Goal: Task Accomplishment & Management: Complete application form

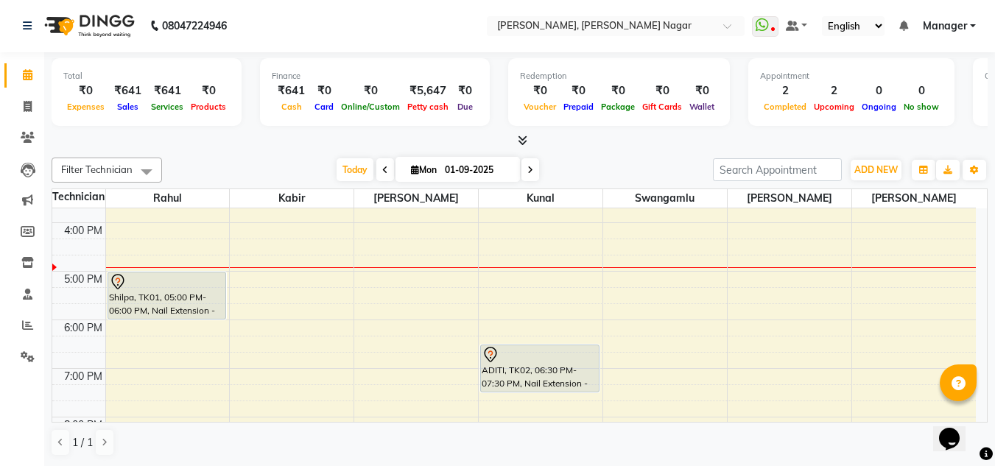
scroll to position [323, 0]
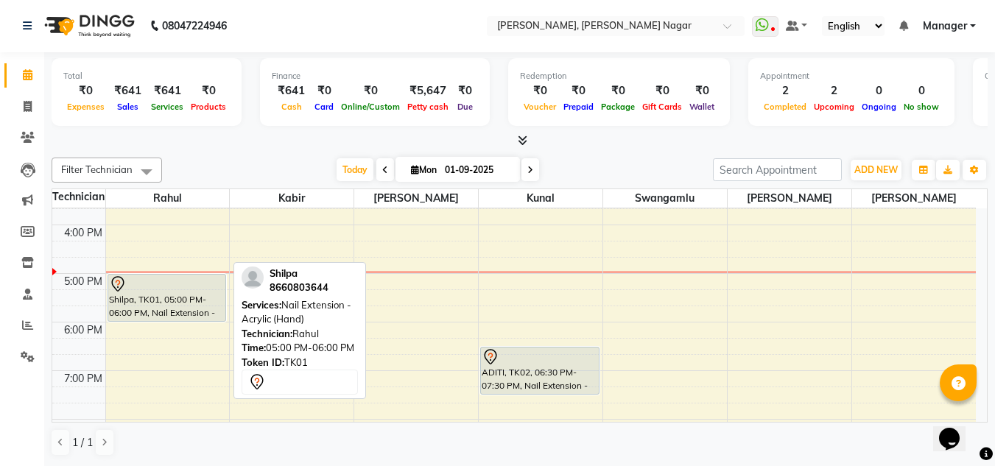
click at [195, 290] on div at bounding box center [167, 284] width 116 height 18
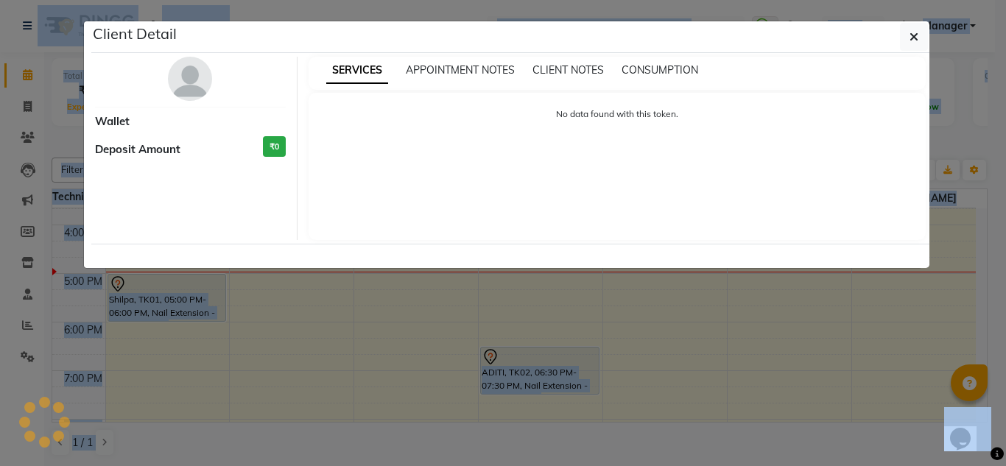
click at [195, 290] on ngb-modal-window "Client Detail Wallet Deposit Amount ₹0 SERVICES APPOINTMENT NOTES CLIENT NOTES …" at bounding box center [503, 233] width 1006 height 466
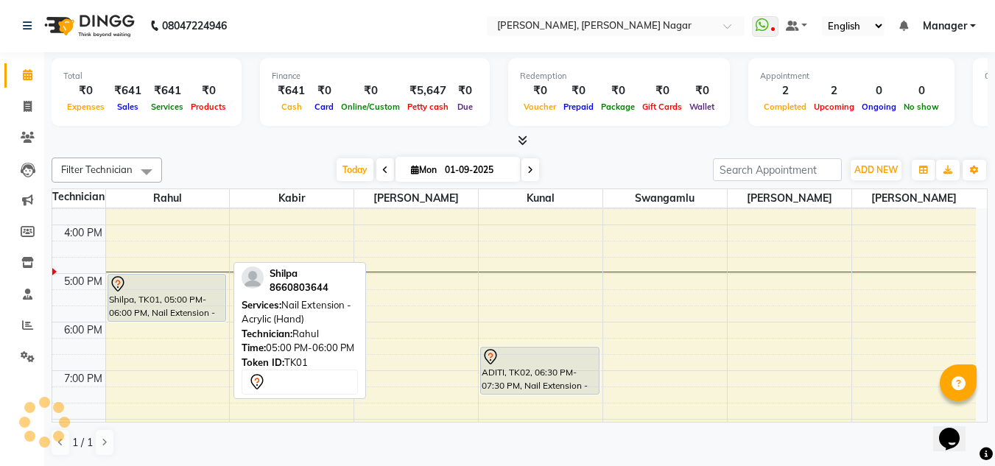
click at [195, 290] on div at bounding box center [167, 284] width 116 height 18
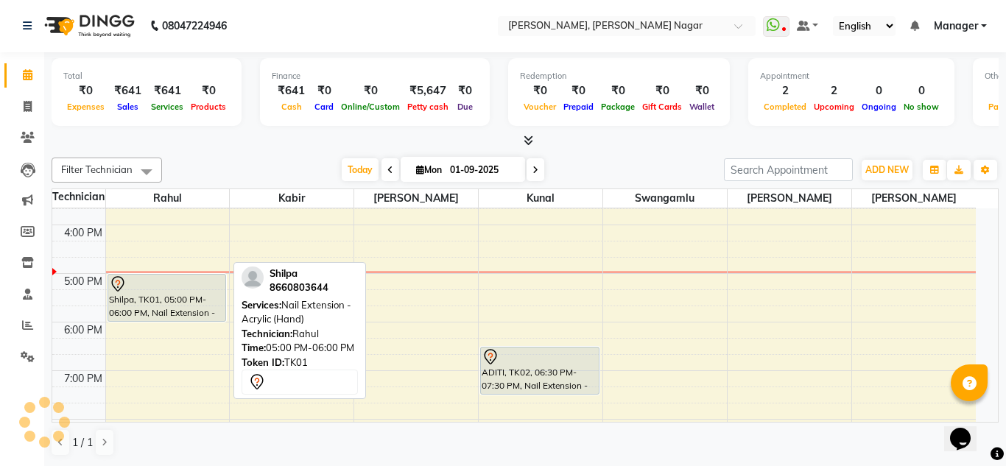
select select "7"
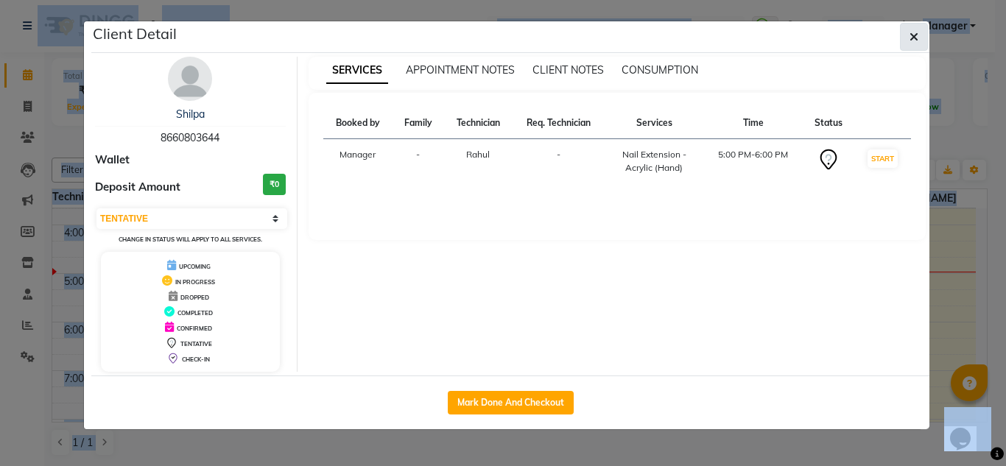
click at [909, 36] on button "button" at bounding box center [914, 37] width 28 height 28
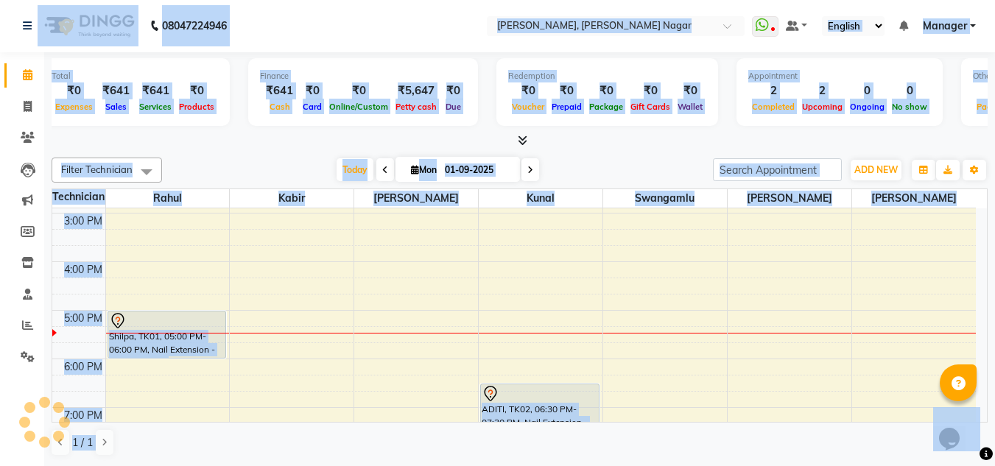
scroll to position [0, 0]
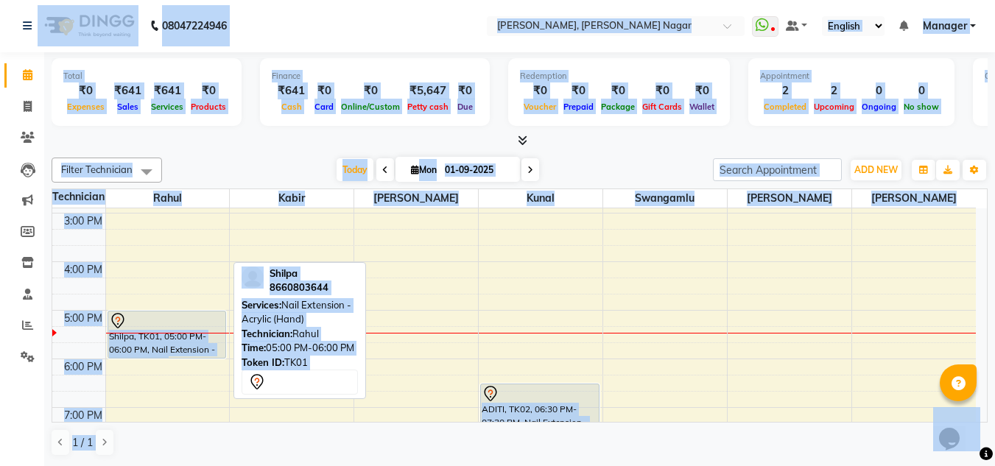
click at [189, 322] on div at bounding box center [167, 321] width 116 height 18
select select "7"
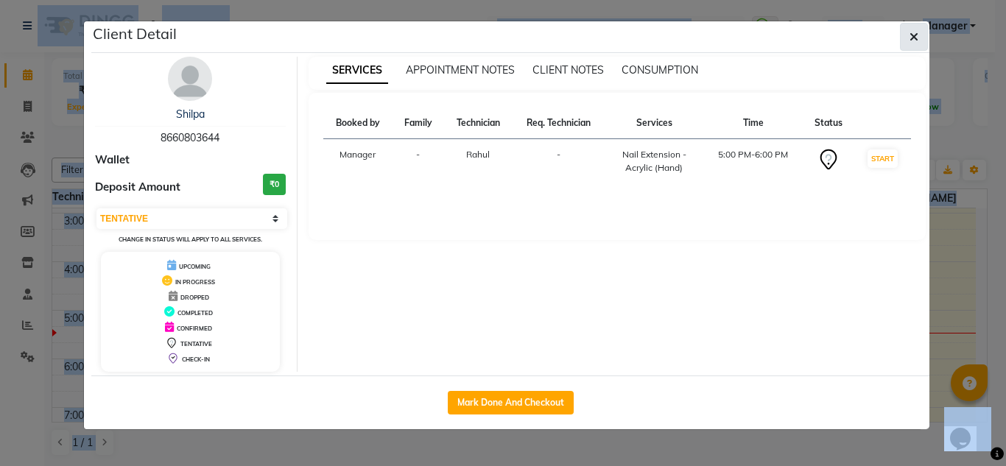
click at [912, 29] on span "button" at bounding box center [913, 36] width 9 height 15
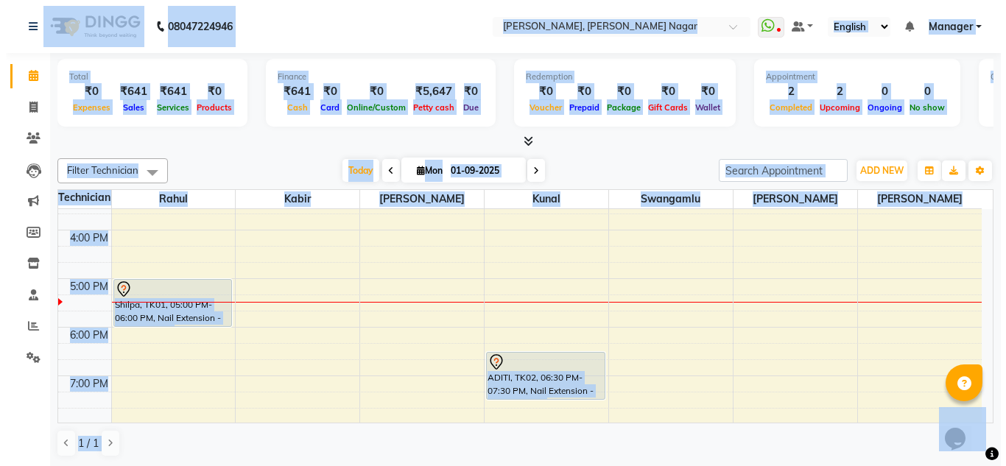
scroll to position [318, 0]
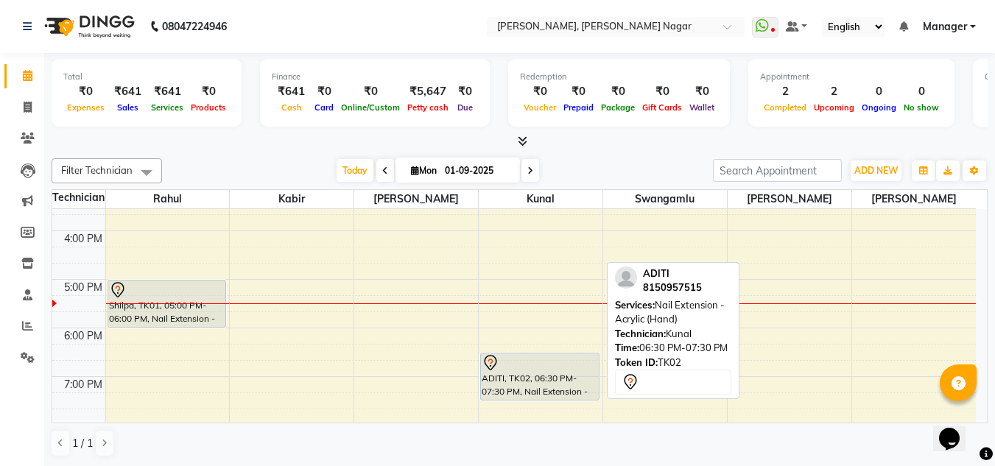
click at [487, 359] on icon at bounding box center [491, 363] width 18 height 18
select select "7"
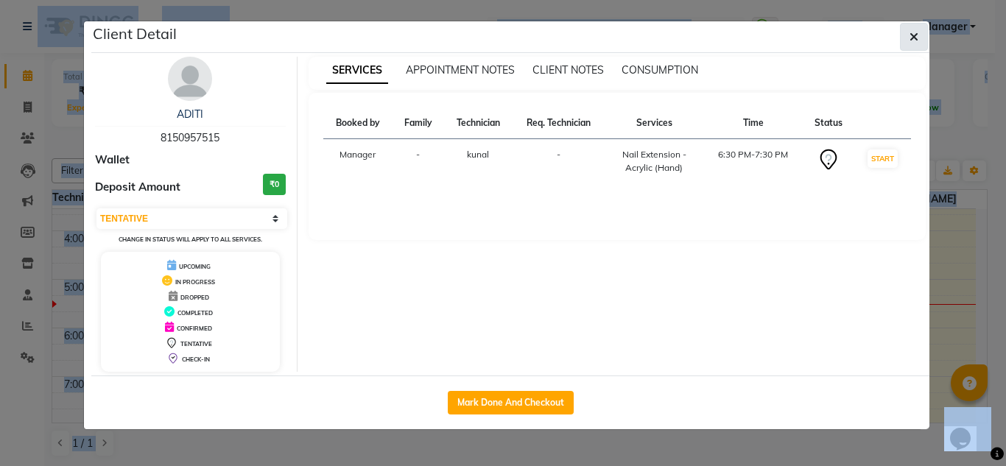
click at [909, 27] on button "button" at bounding box center [914, 37] width 28 height 28
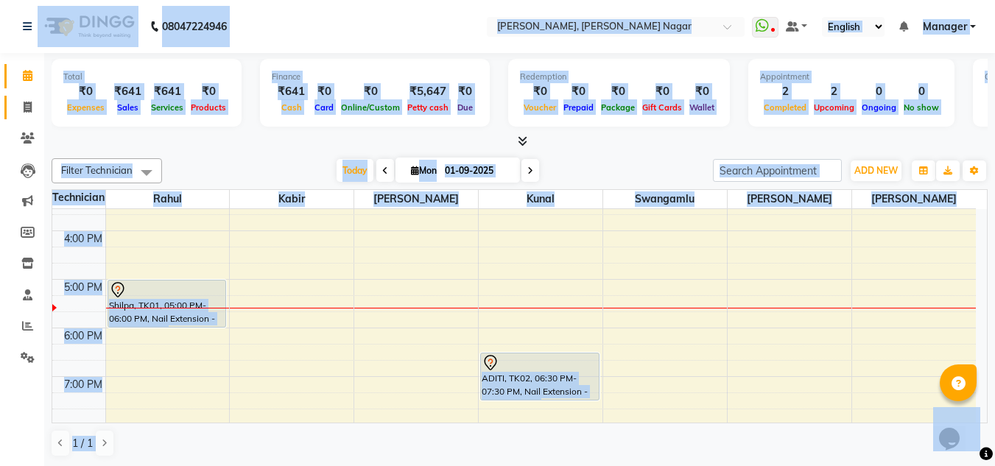
click at [21, 98] on link "Invoice" at bounding box center [21, 108] width 35 height 24
select select "service"
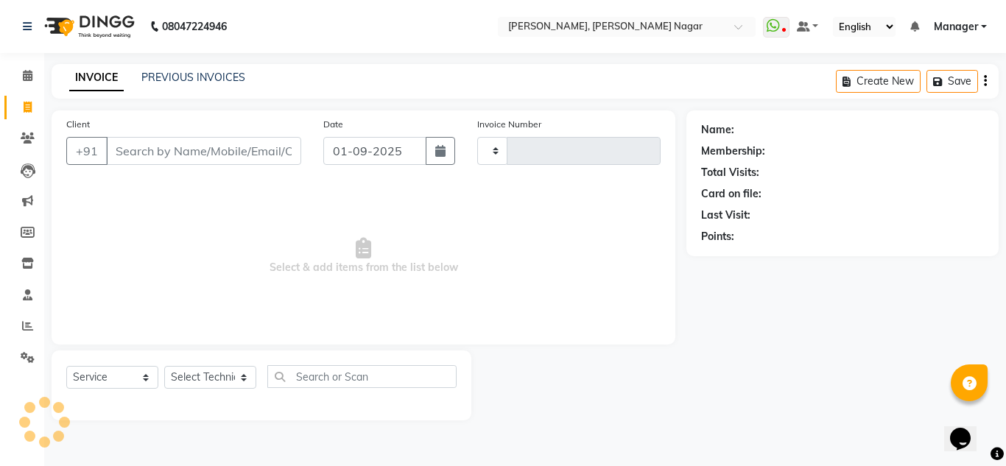
type input "1321"
select select "7686"
click at [187, 158] on input "Client" at bounding box center [203, 151] width 195 height 28
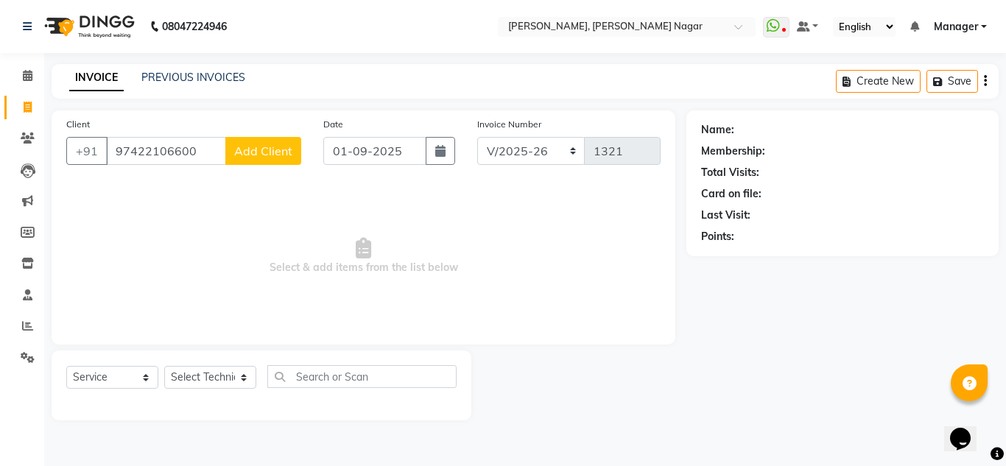
type input "97422106600"
click at [238, 155] on span "Add Client" at bounding box center [263, 151] width 58 height 15
select select "21"
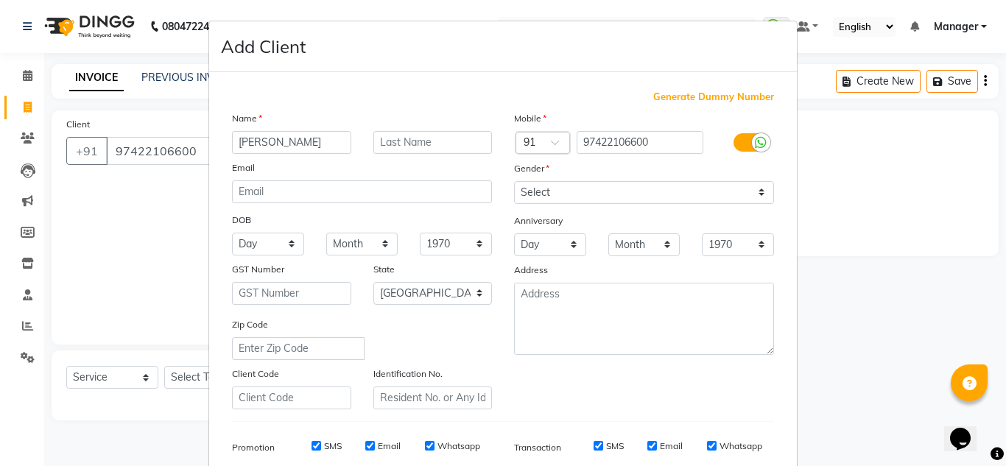
scroll to position [214, 0]
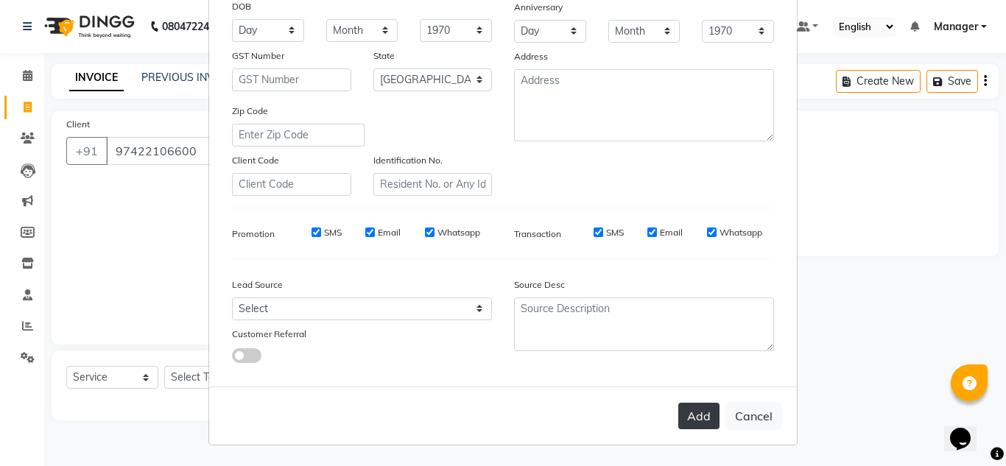
type input "[PERSON_NAME]"
click at [700, 419] on button "Add" at bounding box center [698, 416] width 41 height 27
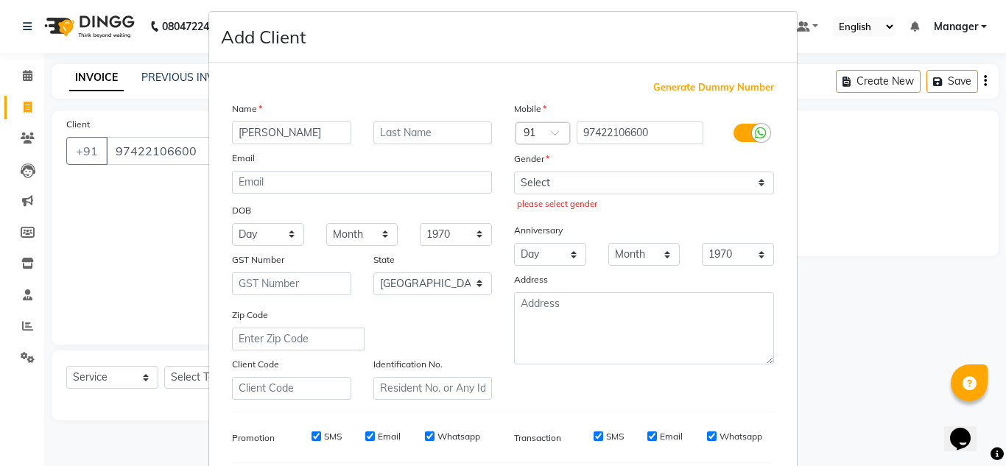
scroll to position [0, 0]
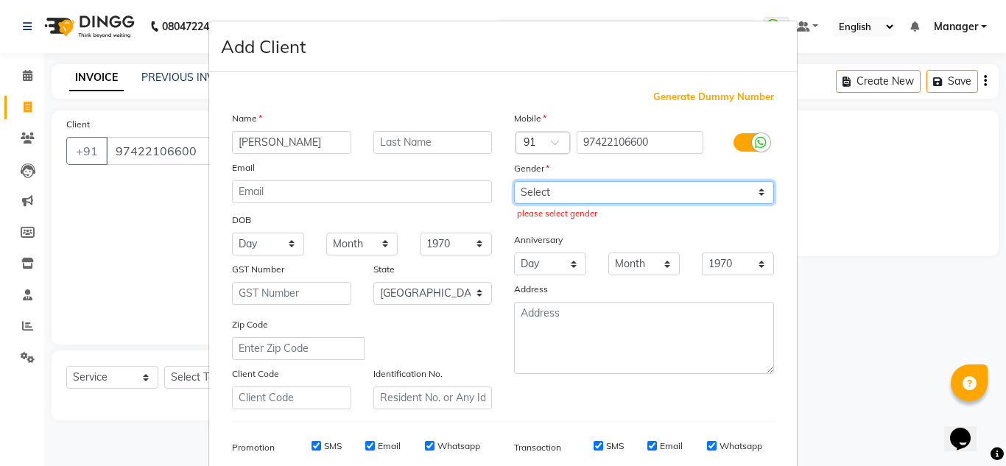
click at [676, 190] on select "Select [DEMOGRAPHIC_DATA] [DEMOGRAPHIC_DATA] Other Prefer Not To Say" at bounding box center [644, 192] width 260 height 23
select select "[DEMOGRAPHIC_DATA]"
click at [514, 181] on select "Select [DEMOGRAPHIC_DATA] [DEMOGRAPHIC_DATA] Other Prefer Not To Say" at bounding box center [644, 192] width 260 height 23
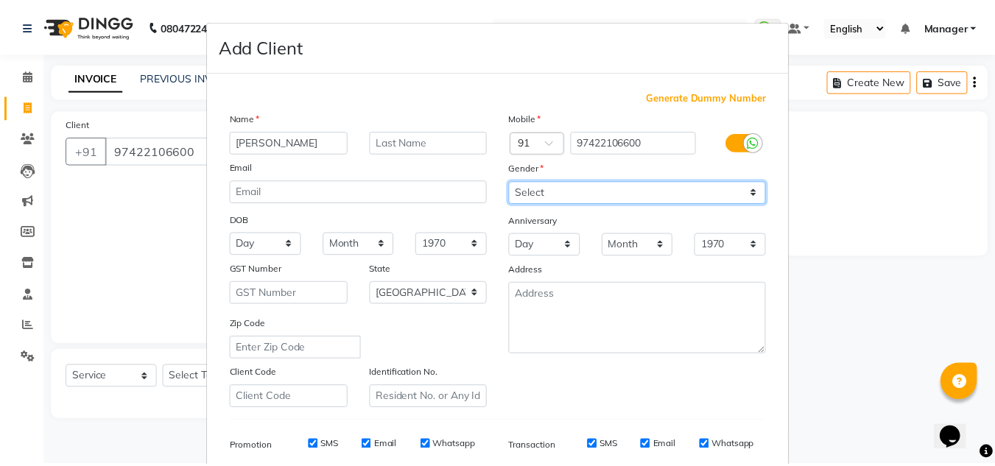
scroll to position [214, 0]
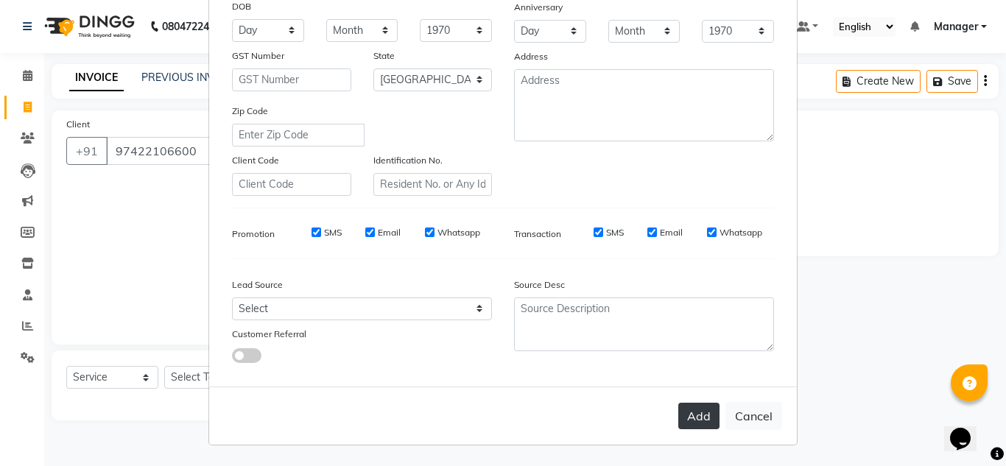
click at [700, 409] on button "Add" at bounding box center [698, 416] width 41 height 27
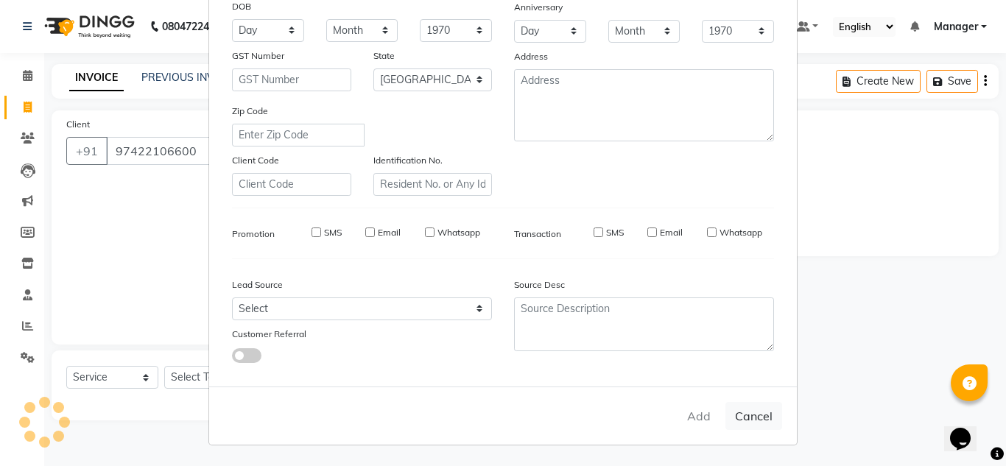
type input "97*******00"
select select
select select "null"
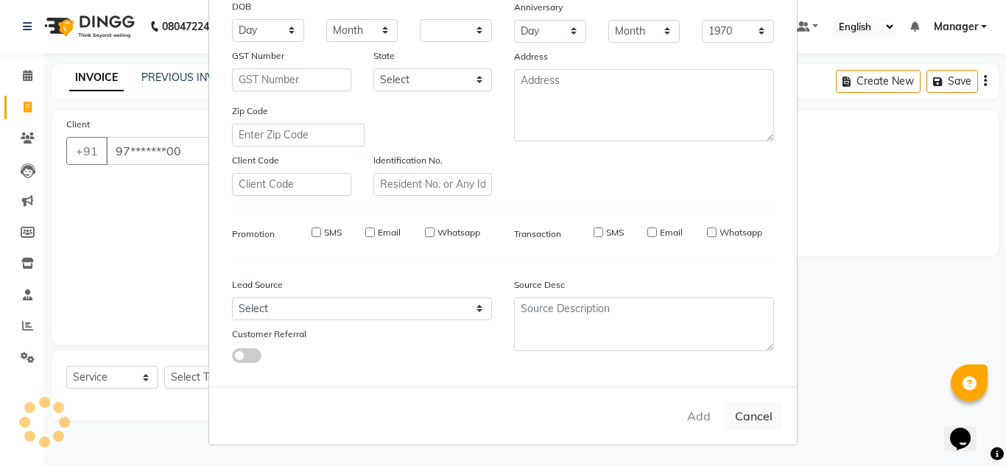
select select
checkbox input "false"
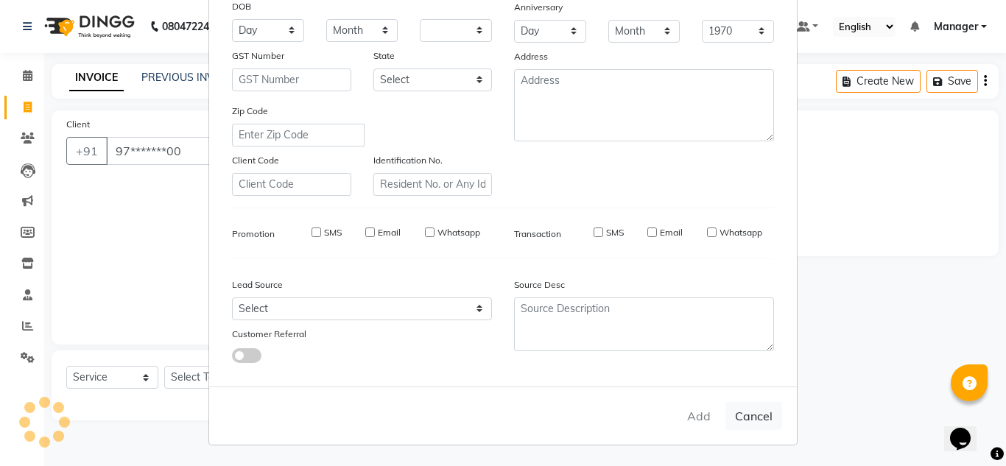
checkbox input "false"
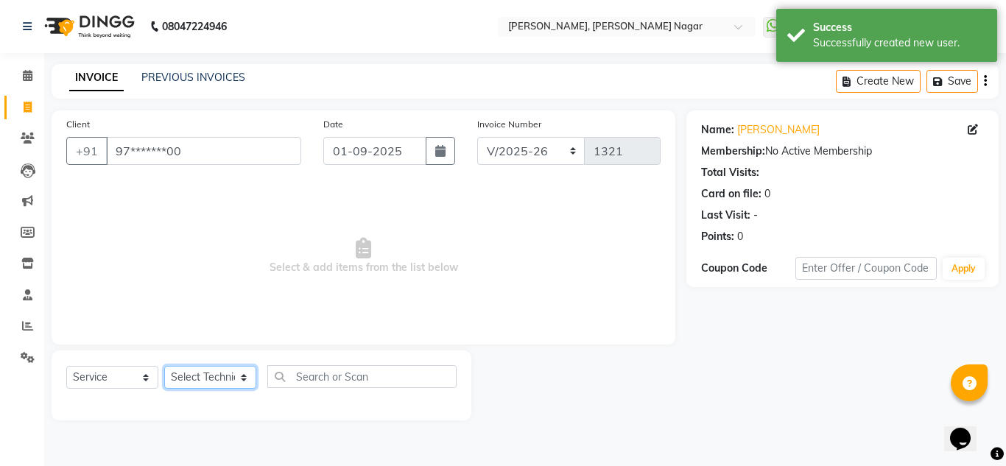
click at [214, 372] on select "Select Technician akki [PERSON_NAME] Sultha Bilal [PERSON_NAME] [PERSON_NAME] k…" at bounding box center [210, 377] width 92 height 23
select select "81675"
click at [164, 366] on select "Select Technician akki [PERSON_NAME] Sultha Bilal [PERSON_NAME] [PERSON_NAME] k…" at bounding box center [210, 377] width 92 height 23
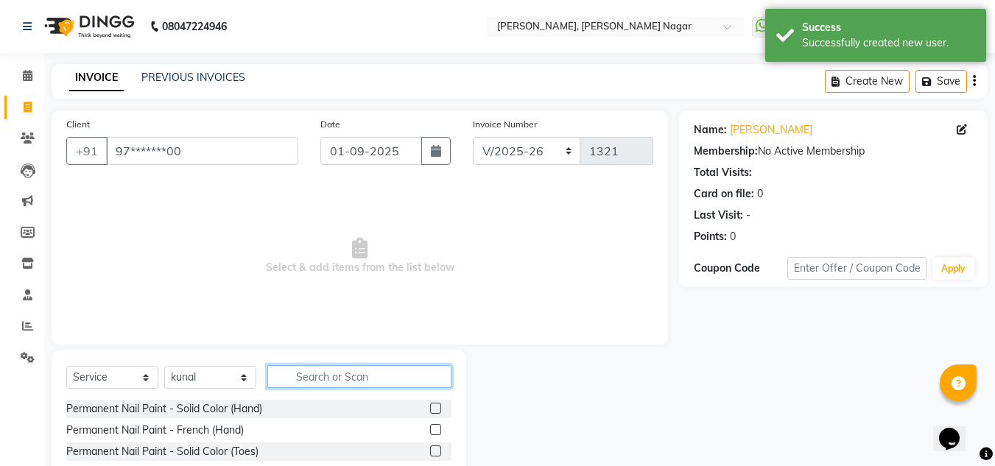
click at [336, 373] on input "text" at bounding box center [359, 376] width 184 height 23
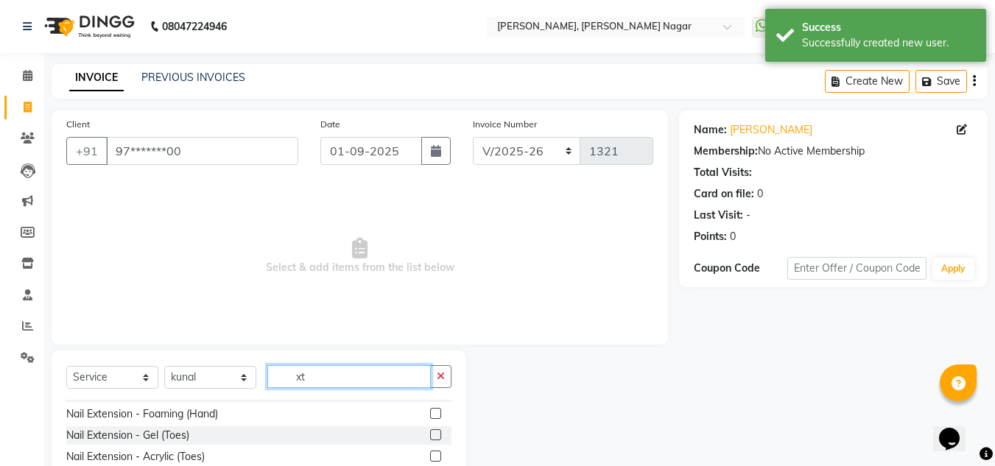
scroll to position [102, 0]
type input "xt"
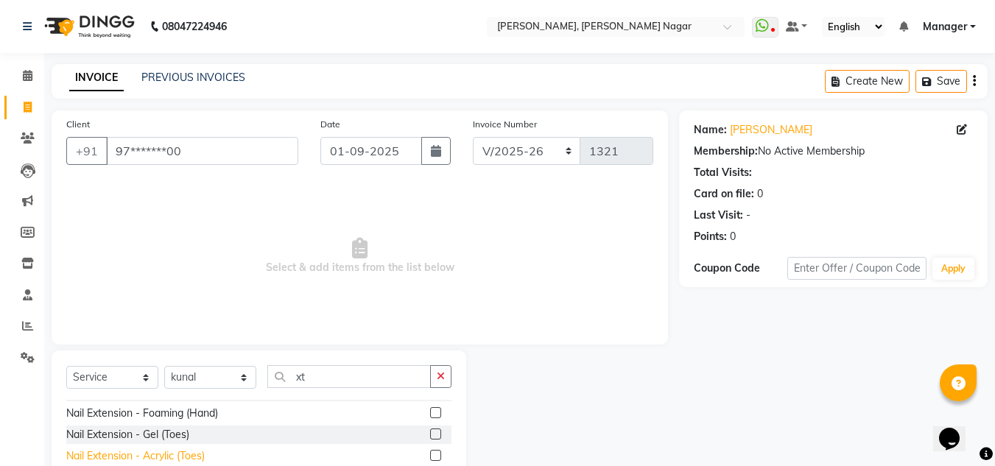
drag, startPoint x: 249, startPoint y: 409, endPoint x: 189, endPoint y: 451, distance: 73.5
click at [189, 451] on div "Restoration - Removal of Extension (Hand) Restoration - Removal of Extension (T…" at bounding box center [258, 473] width 385 height 147
click at [189, 451] on div "Nail Extension - Acrylic (Toes)" at bounding box center [135, 455] width 138 height 15
checkbox input "false"
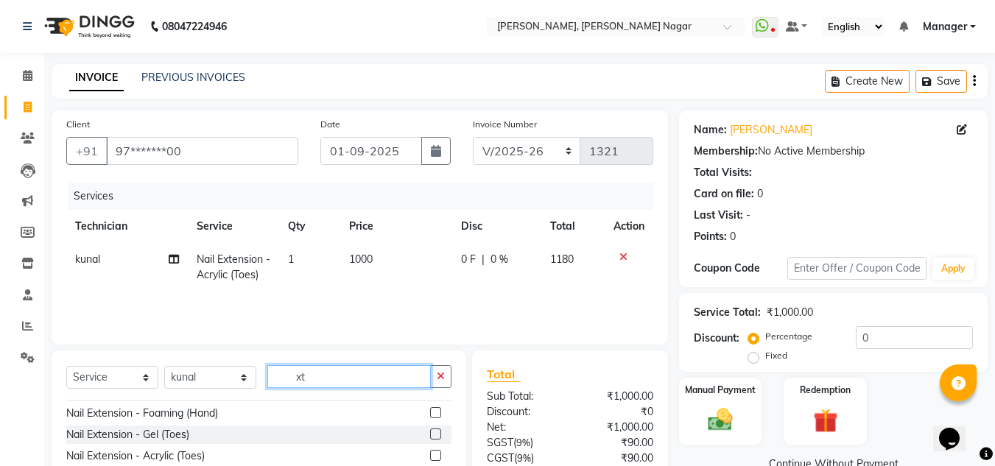
click at [339, 377] on input "xt" at bounding box center [348, 376] width 163 height 23
type input "x"
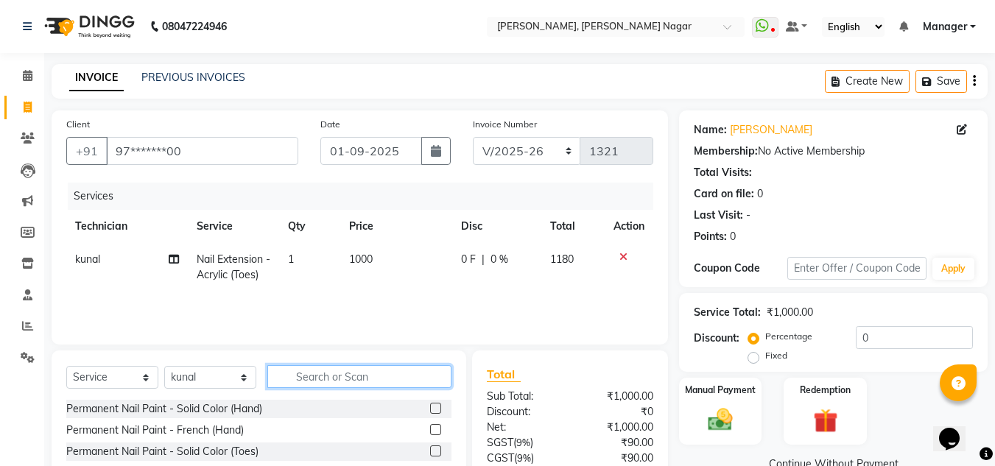
scroll to position [124, 0]
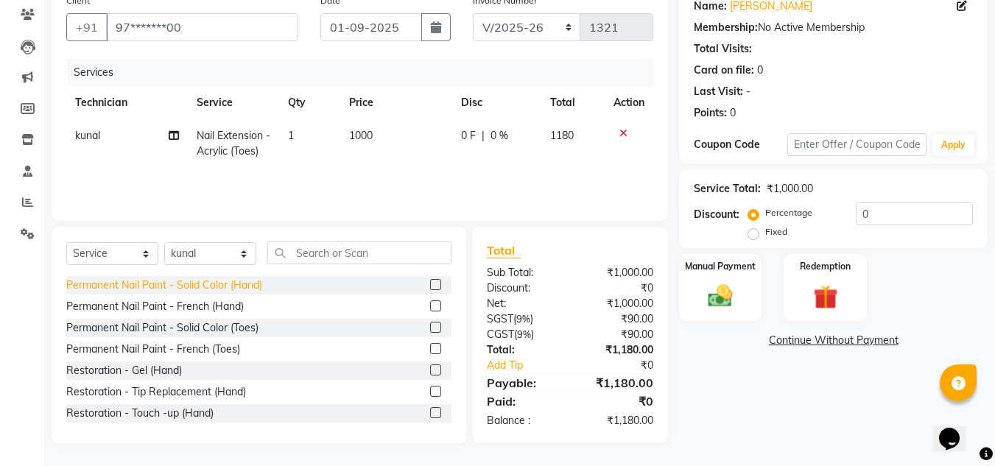
click at [236, 285] on div "Permanent Nail Paint - Solid Color (Hand)" at bounding box center [164, 285] width 196 height 15
checkbox input "false"
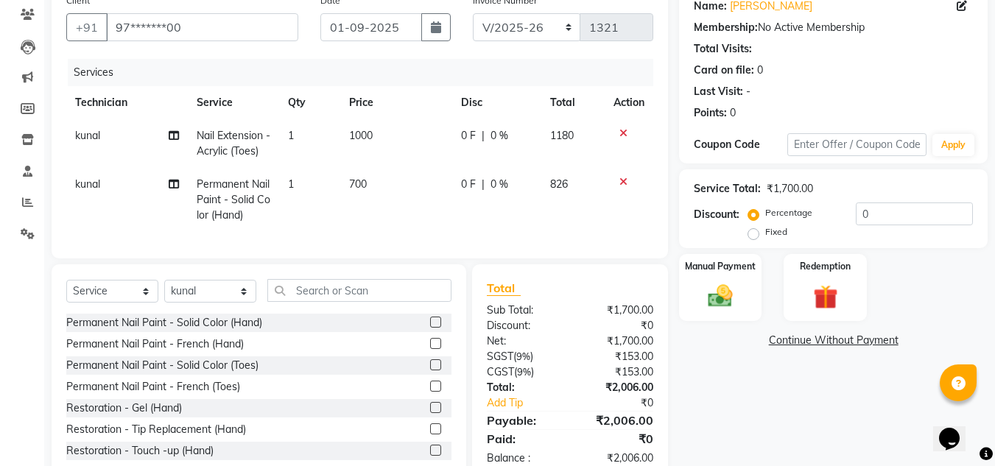
click at [375, 289] on div "Select Service Product Membership Package Voucher Prepaid Gift Card Select Tech…" at bounding box center [259, 372] width 415 height 217
click at [360, 295] on input "text" at bounding box center [359, 290] width 184 height 23
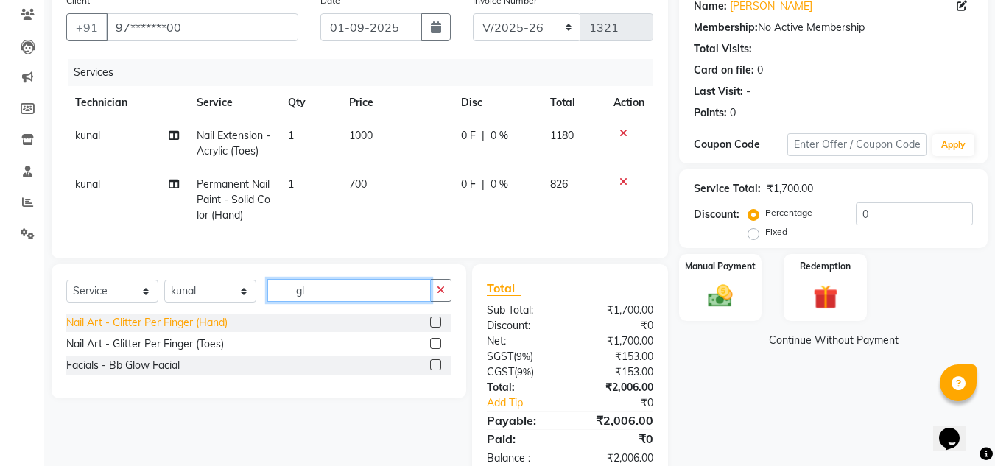
type input "gl"
click at [215, 331] on div "Nail Art - Glitter Per Finger (Hand)" at bounding box center [146, 322] width 161 height 15
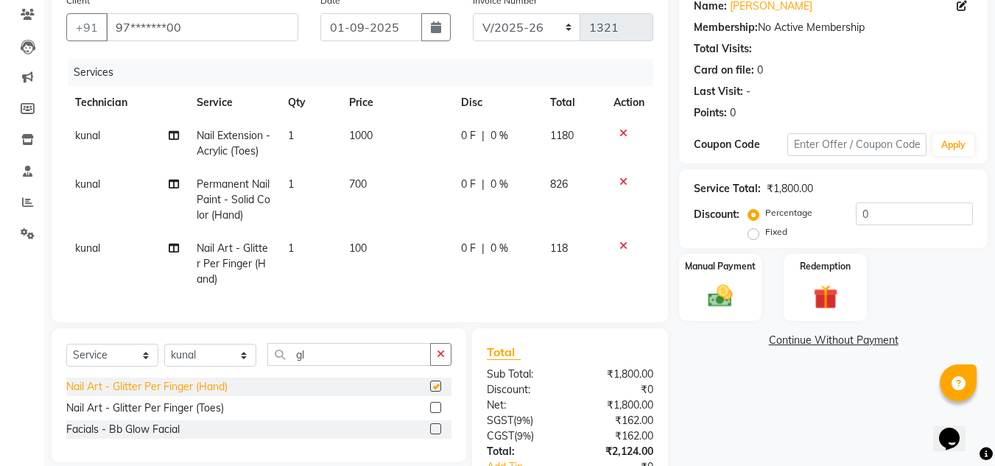
checkbox input "false"
click at [309, 252] on td "1" at bounding box center [309, 264] width 61 height 64
select select "81675"
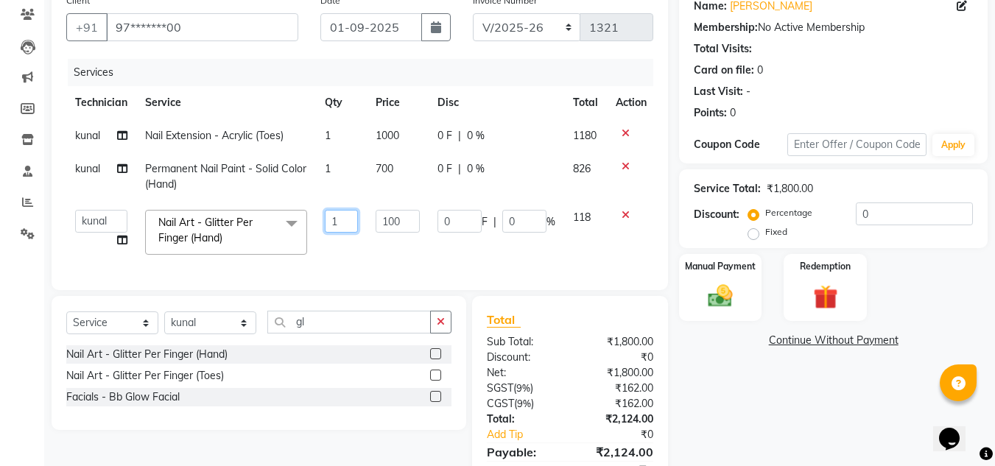
click at [345, 225] on input "1" at bounding box center [341, 221] width 33 height 23
type input "2"
click at [400, 239] on td "100" at bounding box center [398, 232] width 62 height 63
select select "81675"
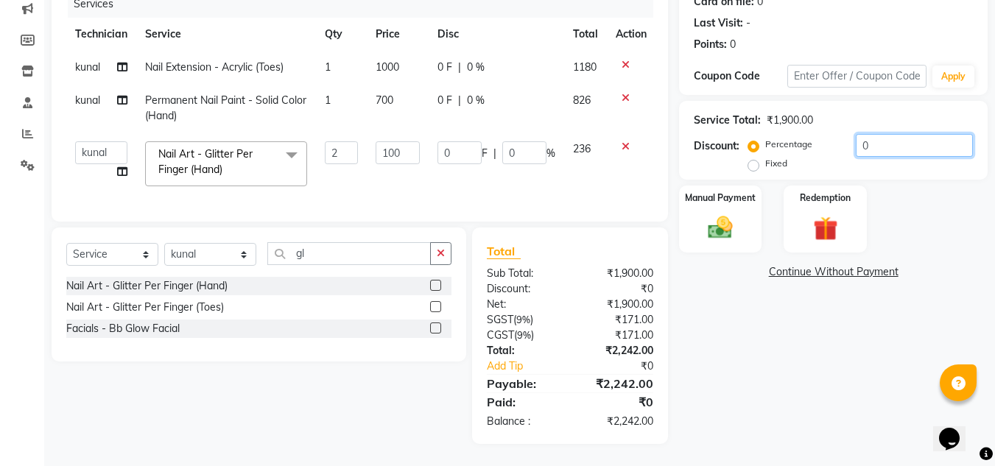
click at [921, 134] on input "0" at bounding box center [914, 145] width 117 height 23
type input "01"
type input "2"
type input "1"
type input "010"
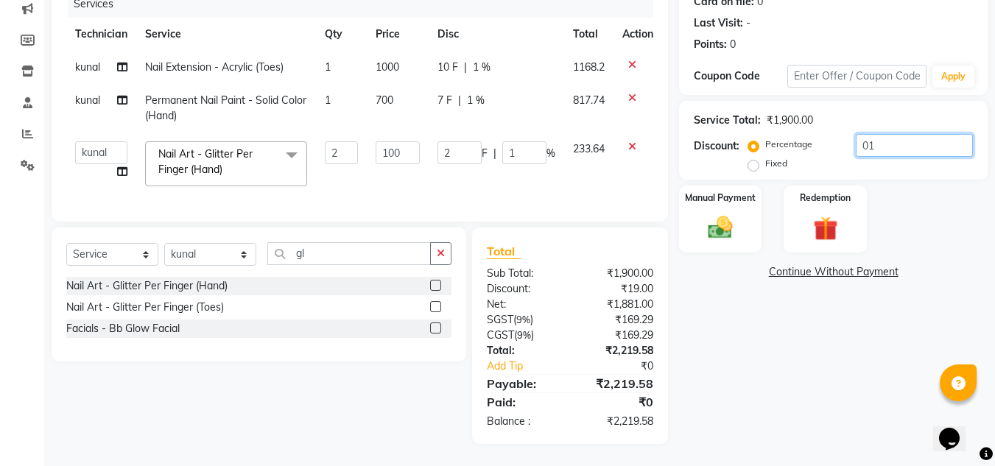
type input "20"
type input "10"
type input "01"
type input "2"
type input "1"
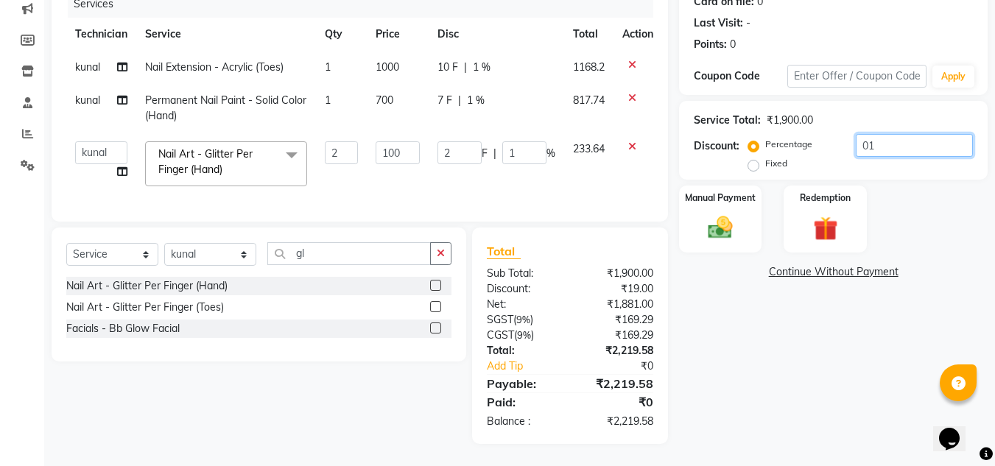
type input "0"
click at [765, 157] on label "Fixed" at bounding box center [776, 163] width 22 height 13
click at [757, 158] on input "Fixed" at bounding box center [756, 163] width 10 height 10
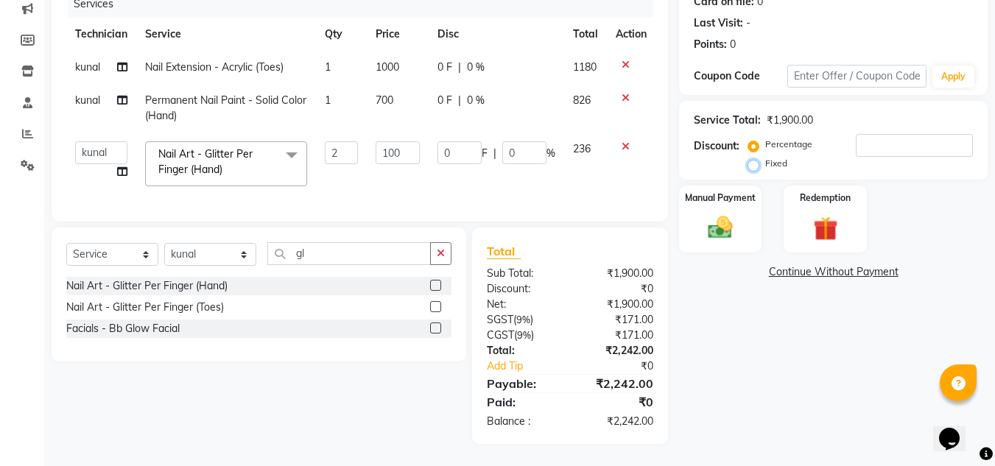
radio input "true"
click at [916, 135] on input "number" at bounding box center [914, 145] width 117 height 23
type input "1"
type input "0.11"
type input "0.06"
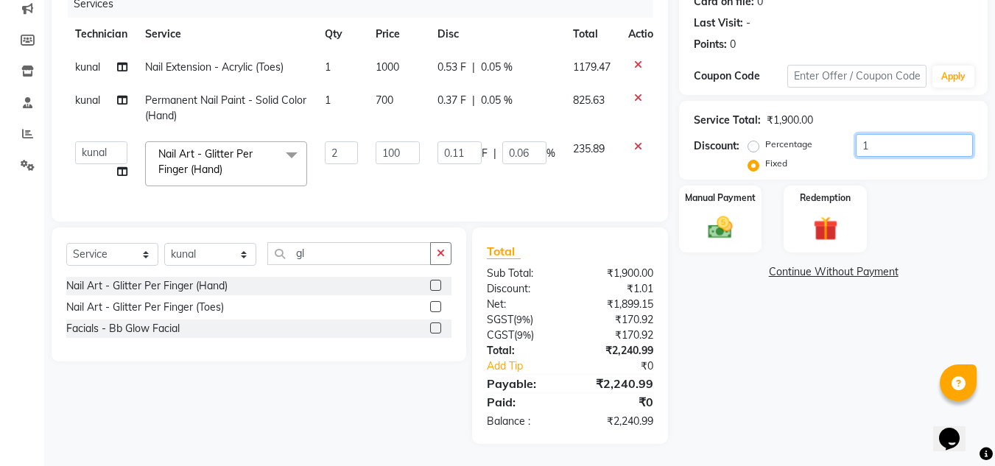
type input "19"
type input "2"
type input "1"
type input "194"
type input "20.42"
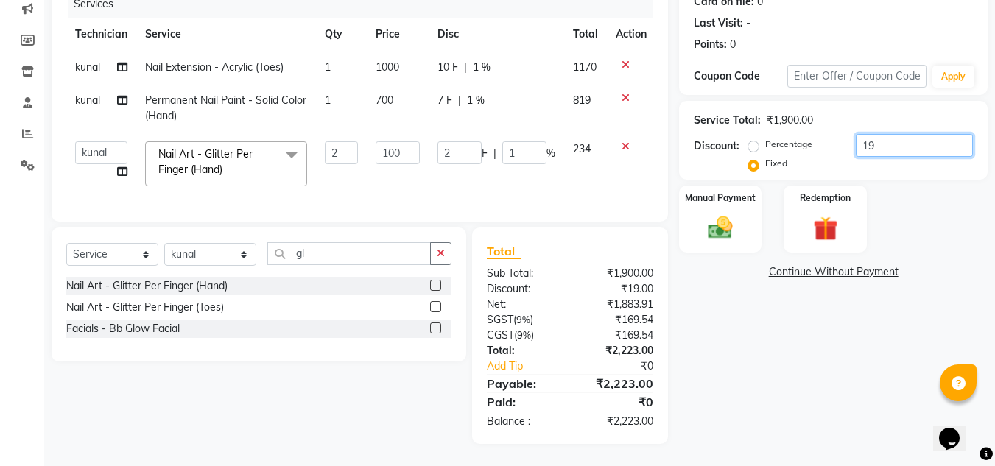
type input "10.21"
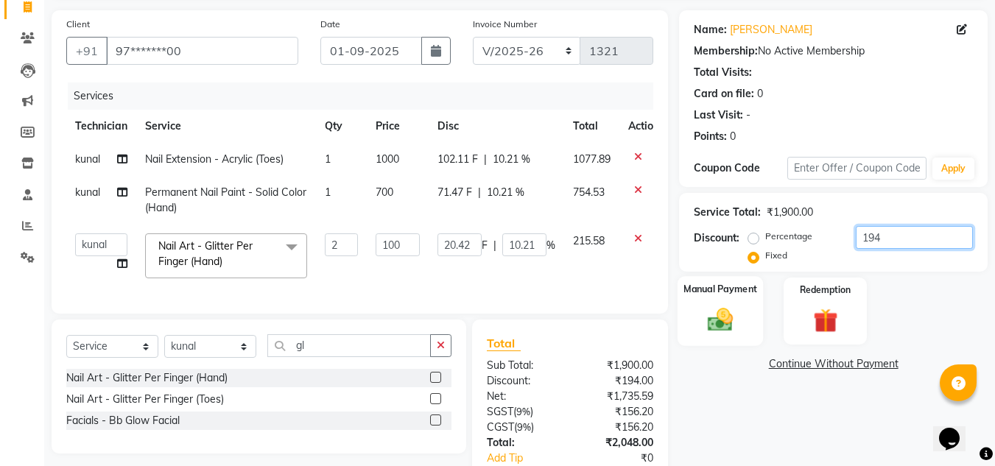
scroll to position [101, 0]
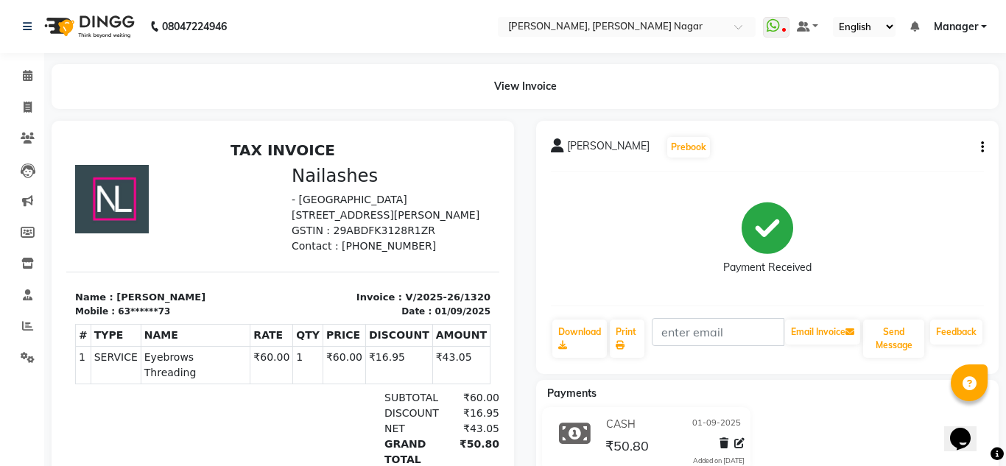
select select "service"
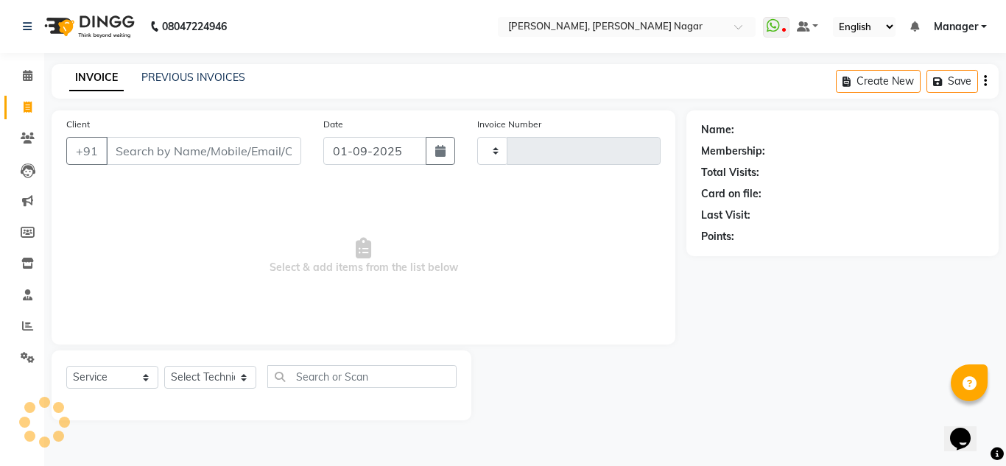
type input "1321"
select select "7686"
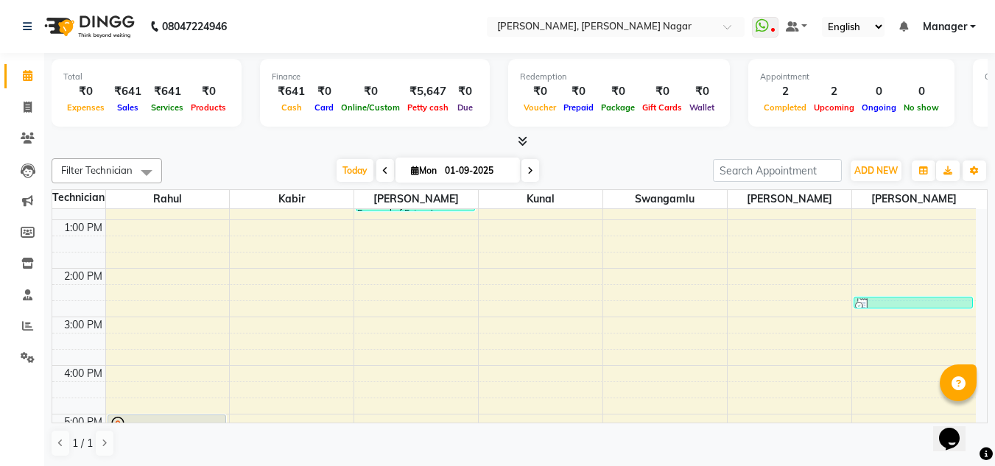
scroll to position [184, 0]
